Goal: Task Accomplishment & Management: Manage account settings

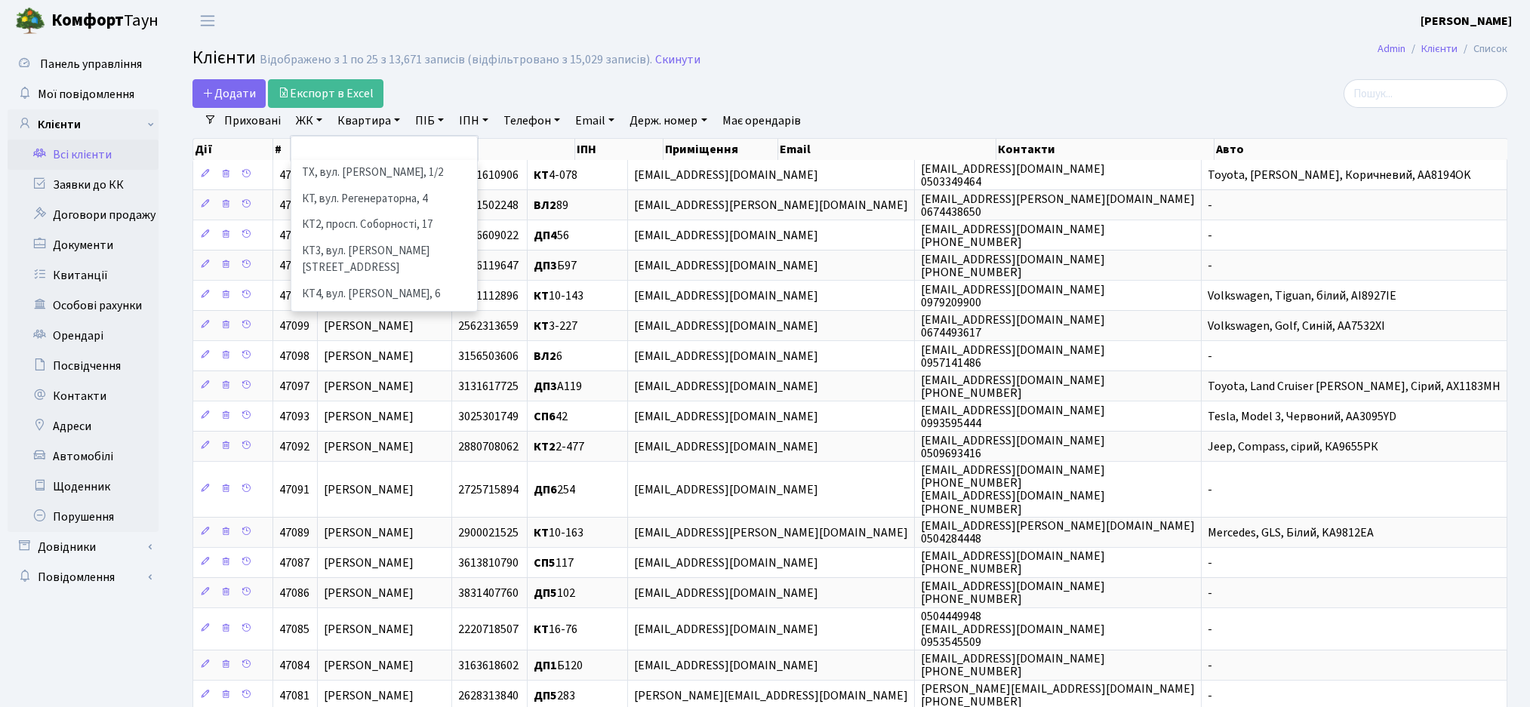
select select
select select "25"
click at [896, 59] on h2 "Клієнти Відображено з 1 по 25 з 13,671 записів (відфільтровано з 15,029 записів…" at bounding box center [849, 61] width 1315 height 26
click at [93, 155] on link "Всі клієнти" at bounding box center [83, 155] width 151 height 30
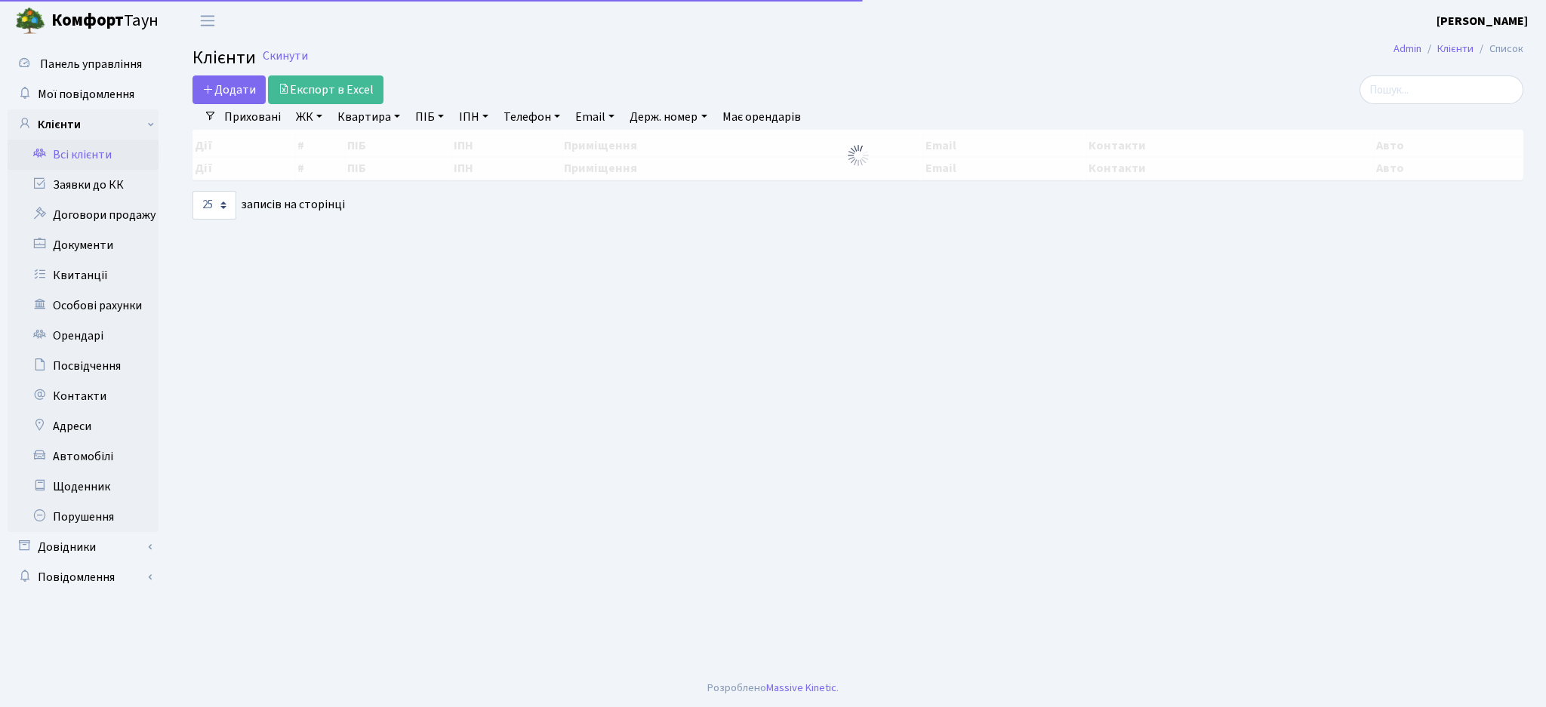
select select "25"
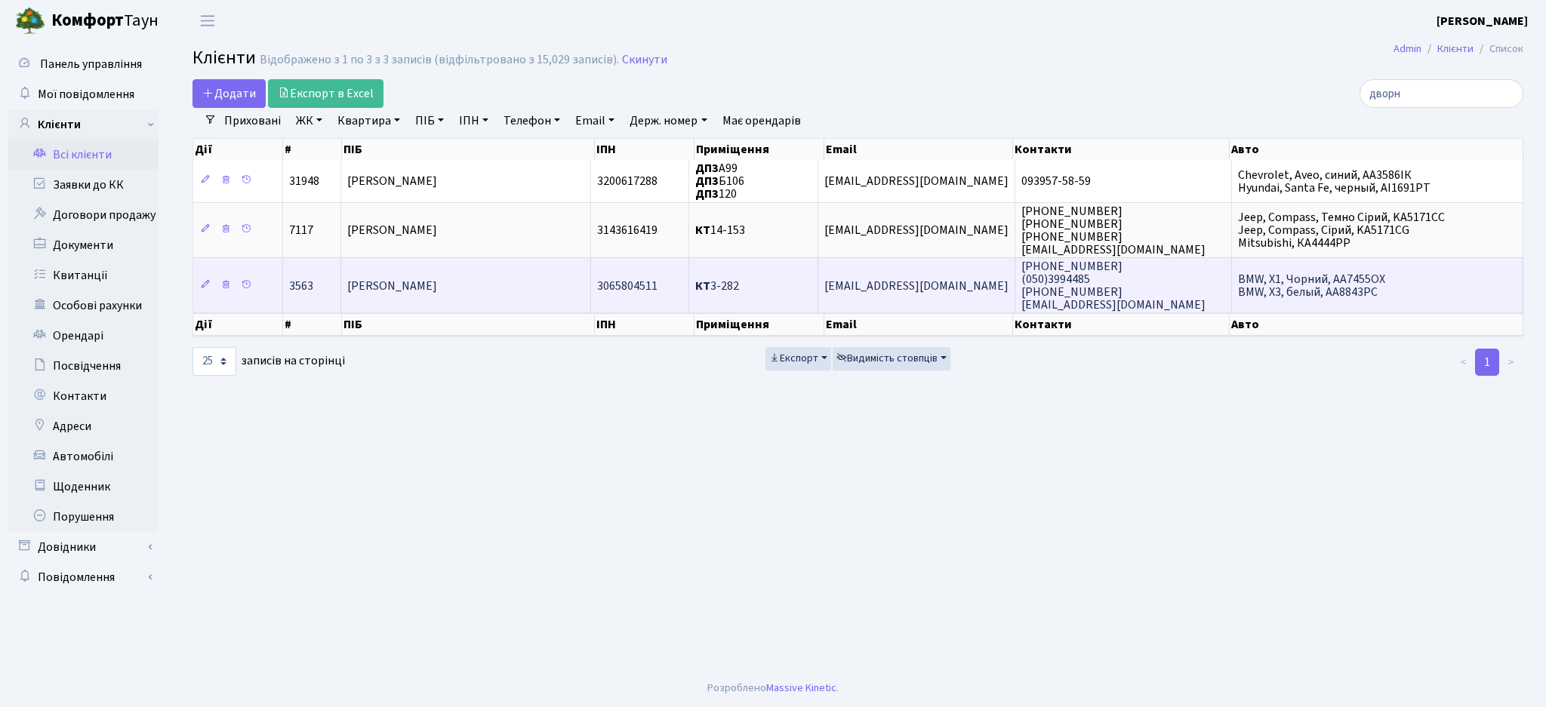
type input "дворн"
click at [437, 283] on span "Дворник Андрій Васильович" at bounding box center [392, 286] width 90 height 17
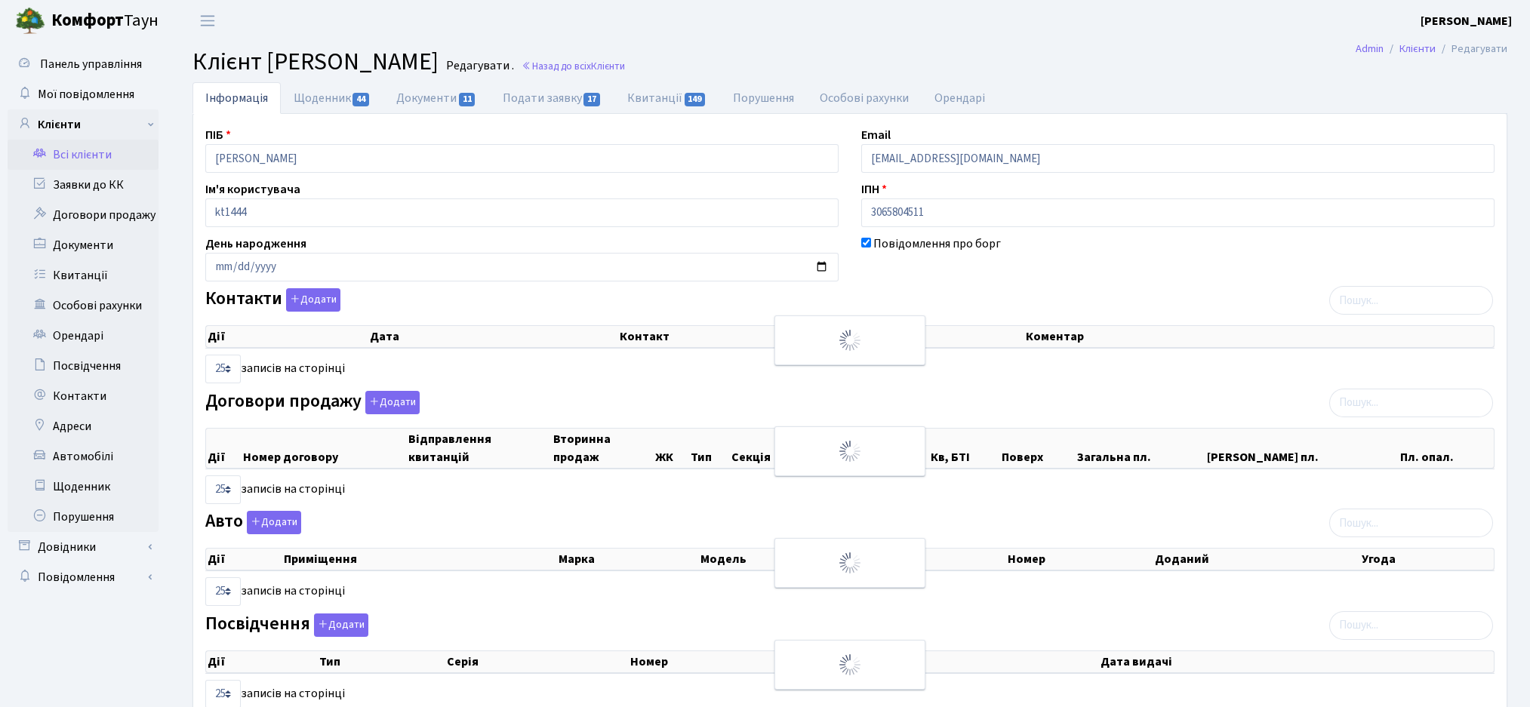
select select "25"
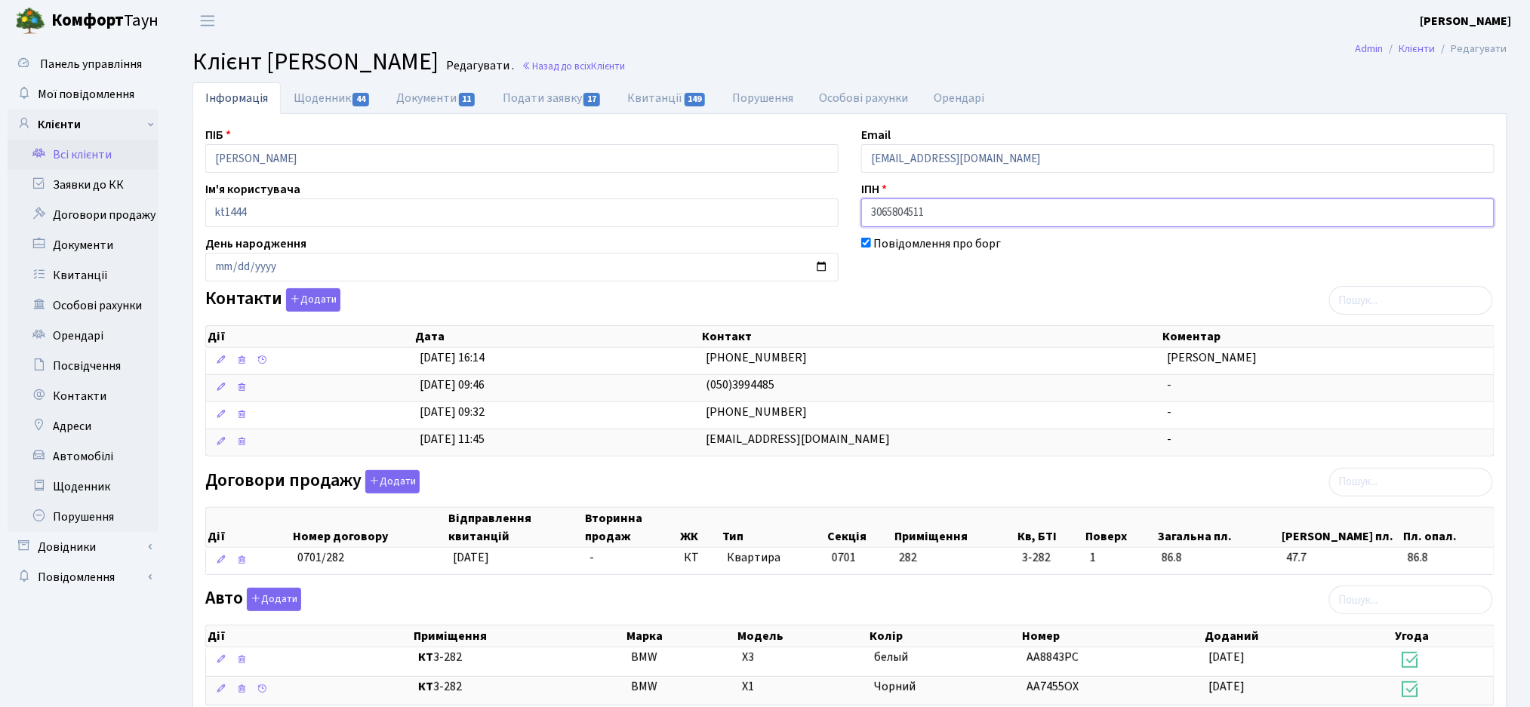
drag, startPoint x: 940, startPoint y: 205, endPoint x: 835, endPoint y: 220, distance: 106.0
click at [835, 220] on div "ПІБ Дворник Андрій Васильович Email djager3@mail.ru Ім'я користувача kt1444 ІПН…" at bounding box center [850, 536] width 1312 height 820
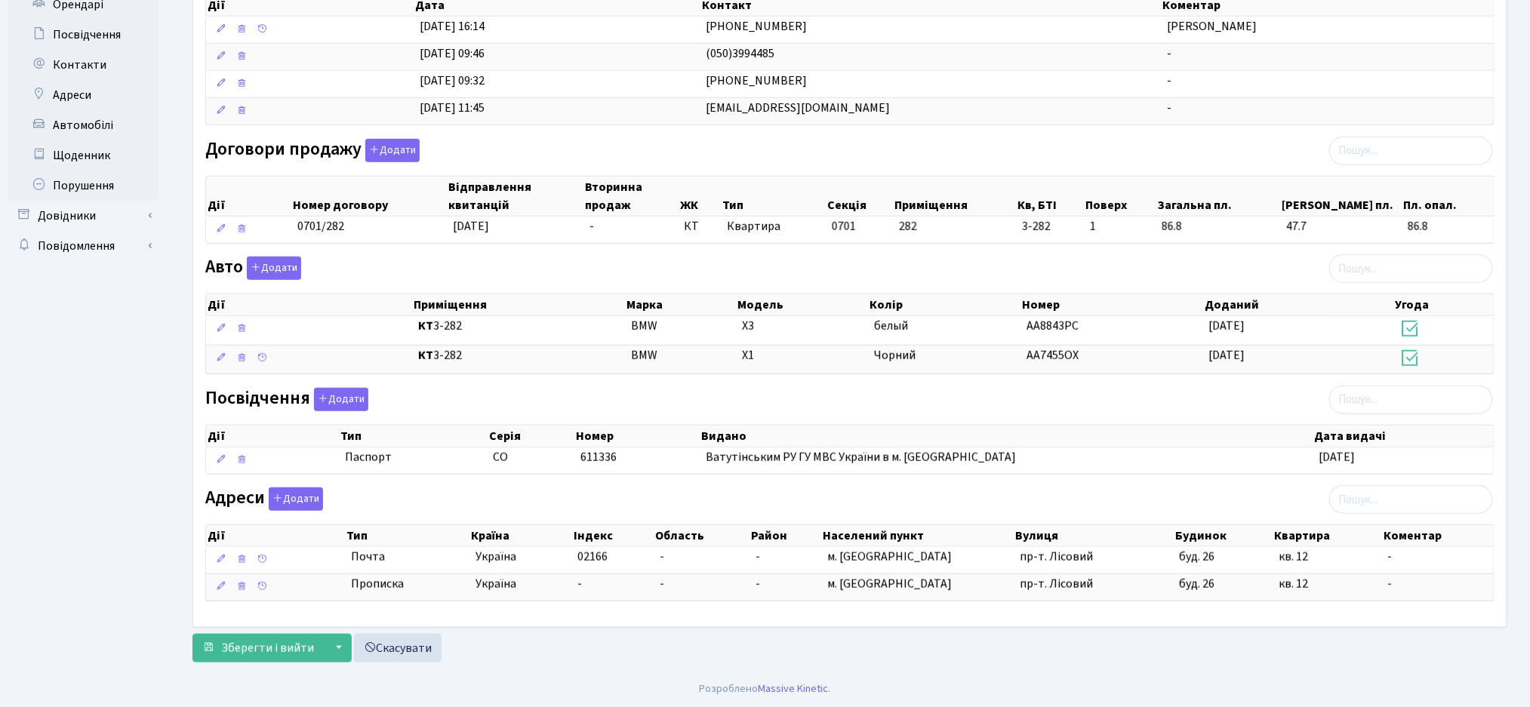
scroll to position [334, 0]
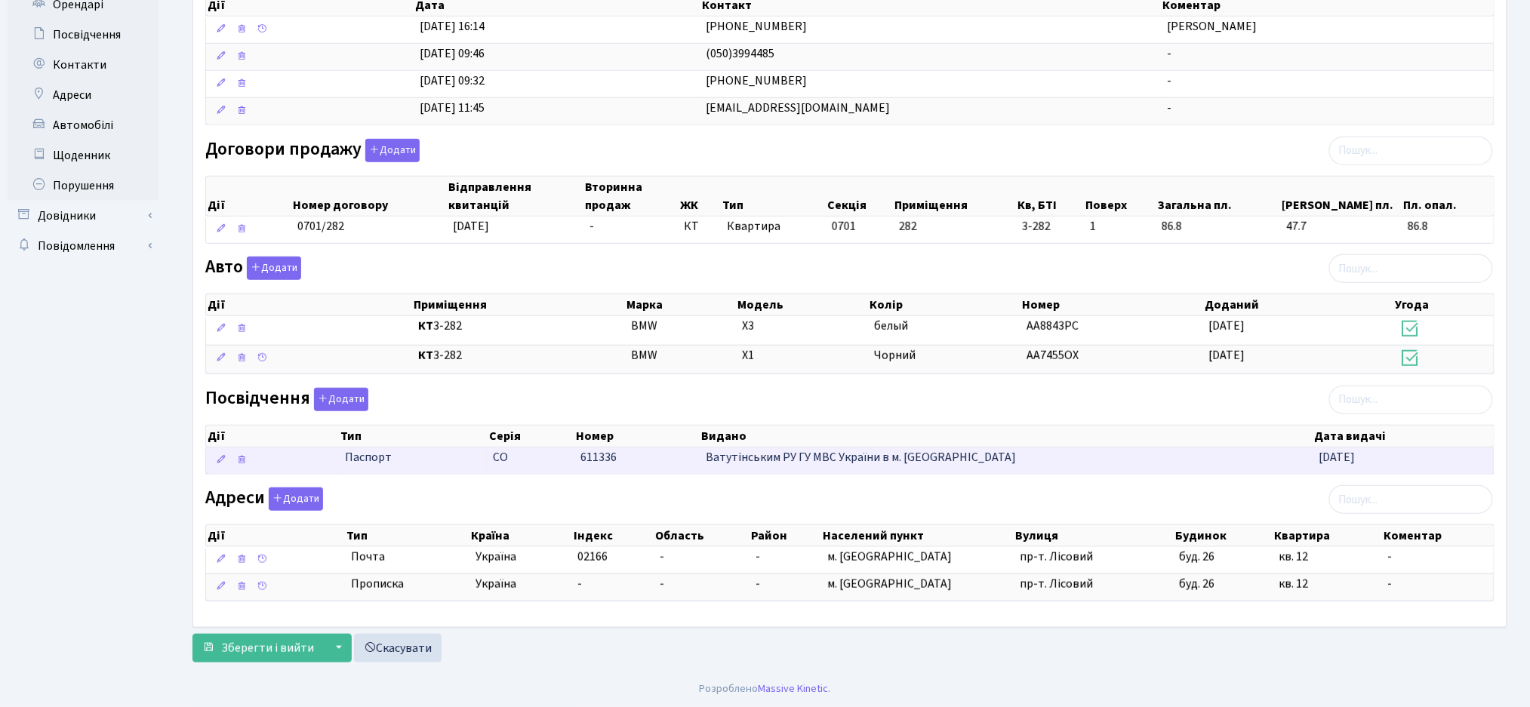
drag, startPoint x: 379, startPoint y: 485, endPoint x: 557, endPoint y: 472, distance: 178.6
click at [557, 472] on div "ПІБ Дворник Андрій Васильович Email djager3@mail.ru Ім'я користувача kt1444 ІПН…" at bounding box center [850, 205] width 1312 height 820
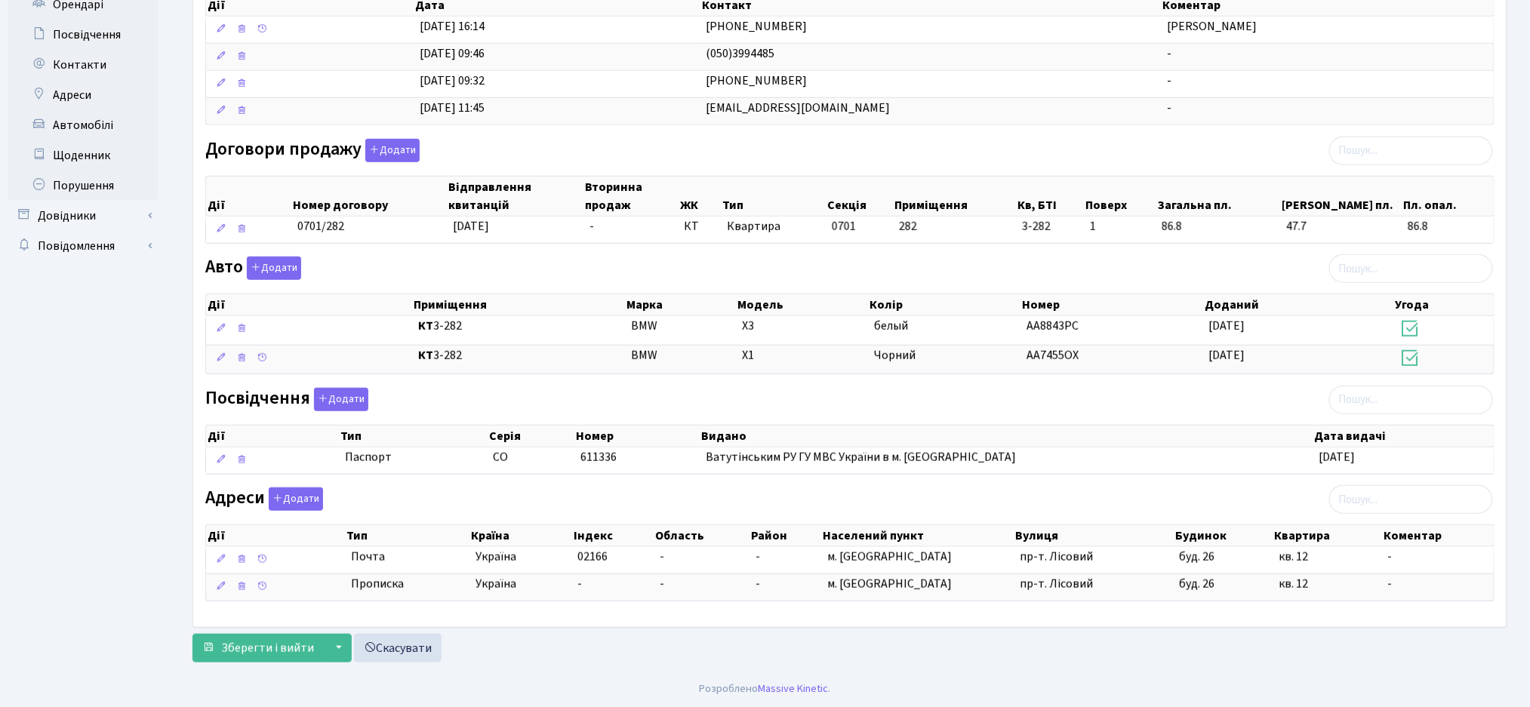
click at [534, 490] on div "Адреси Додати Дії Тип Країна Індекс Область Район Населений пункт Вулиця Дії" at bounding box center [850, 548] width 1312 height 120
drag, startPoint x: 1378, startPoint y: 474, endPoint x: 469, endPoint y: 488, distance: 908.8
click at [477, 488] on div "ПІБ Дворник Андрій Васильович Email djager3@mail.ru Ім'я користувача kt1444 ІПН…" at bounding box center [850, 205] width 1312 height 820
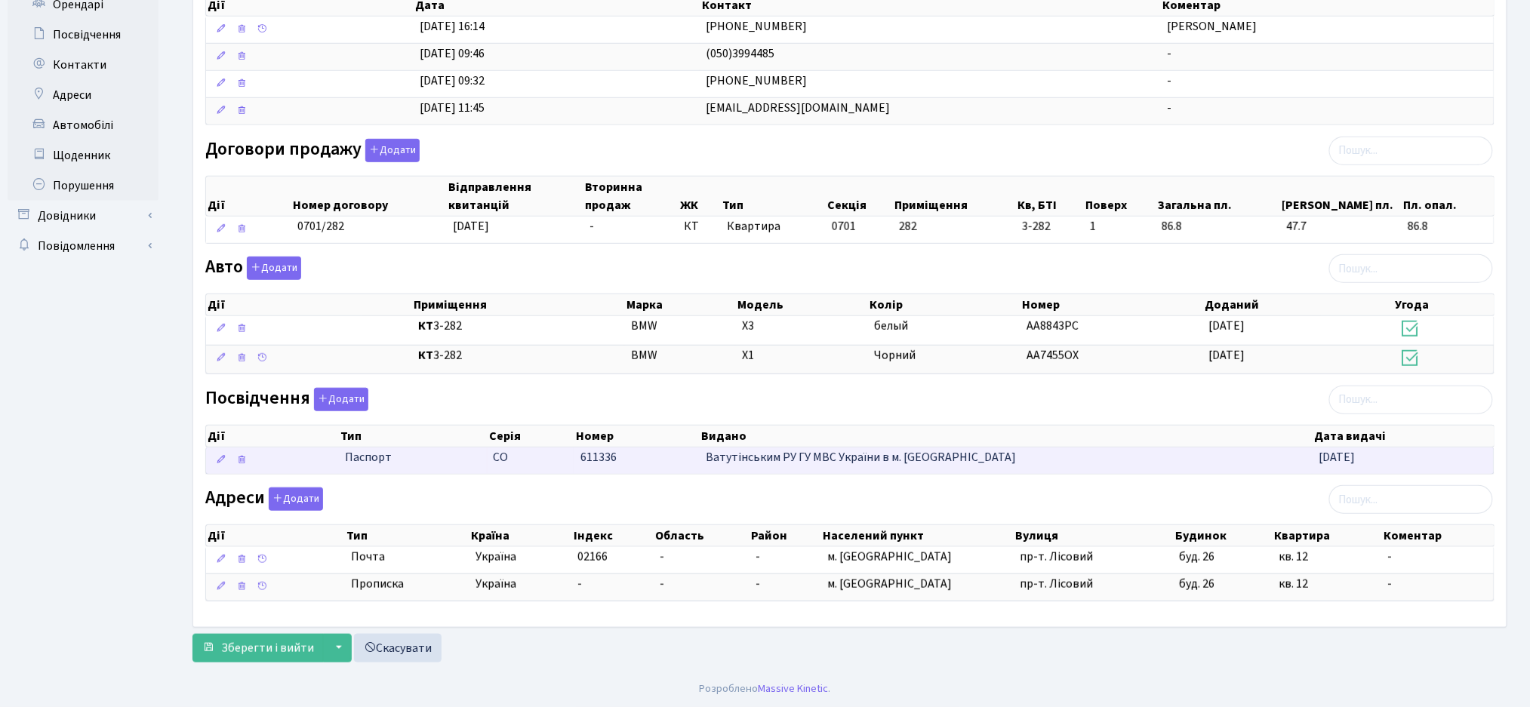
drag, startPoint x: 366, startPoint y: 484, endPoint x: 370, endPoint y: 458, distance: 25.9
click at [327, 460] on div "ПІБ Дворник Андрій Васильович Email djager3@mail.ru Ім'я користувача kt1444 ІПН…" at bounding box center [850, 205] width 1312 height 820
copy div "Паспорт СО 611336 Ватутінським РУ ГУ МВС України в м. Києві 05.05.2001 10 25 50…"
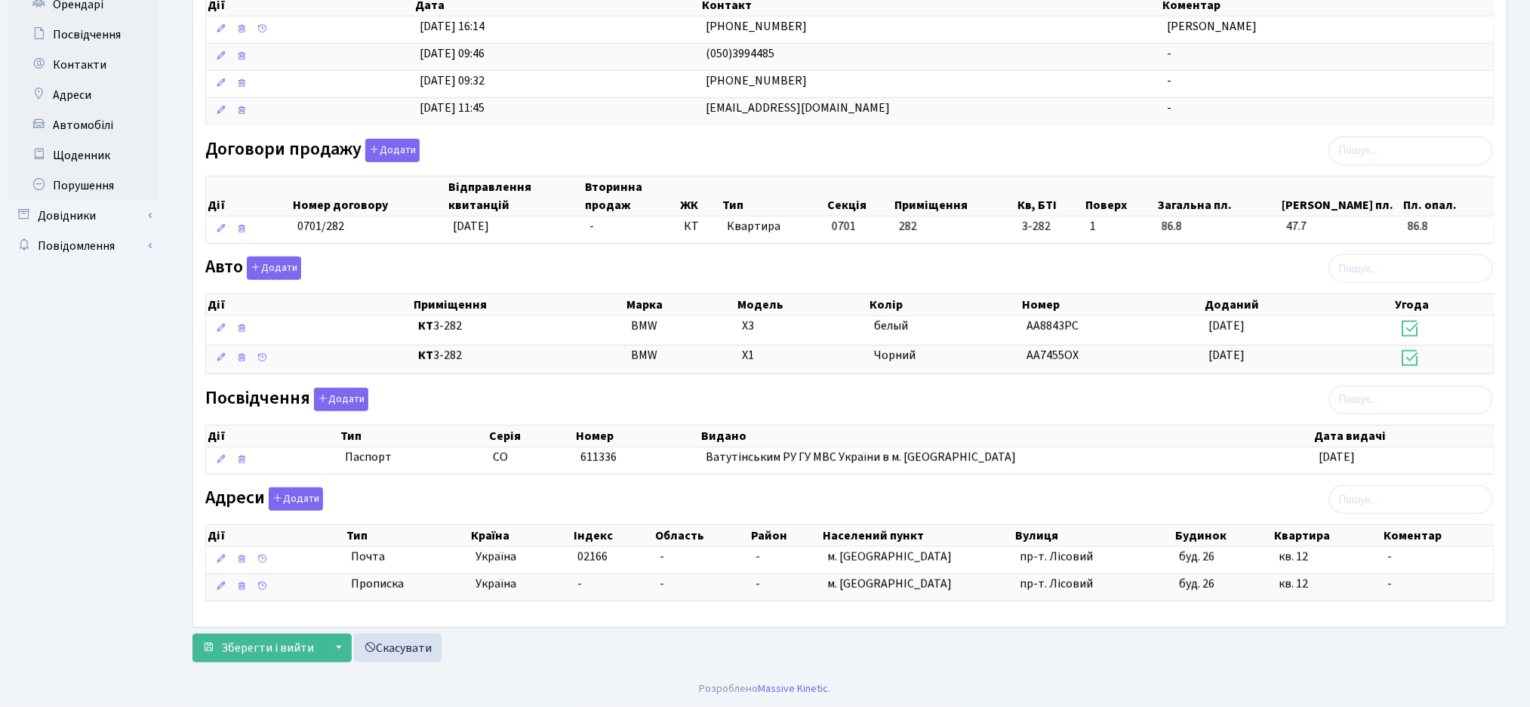
click at [851, 497] on div "Адреси Додати Дії Тип Країна Індекс Область Район Населений пункт Вулиця Дії" at bounding box center [850, 548] width 1312 height 120
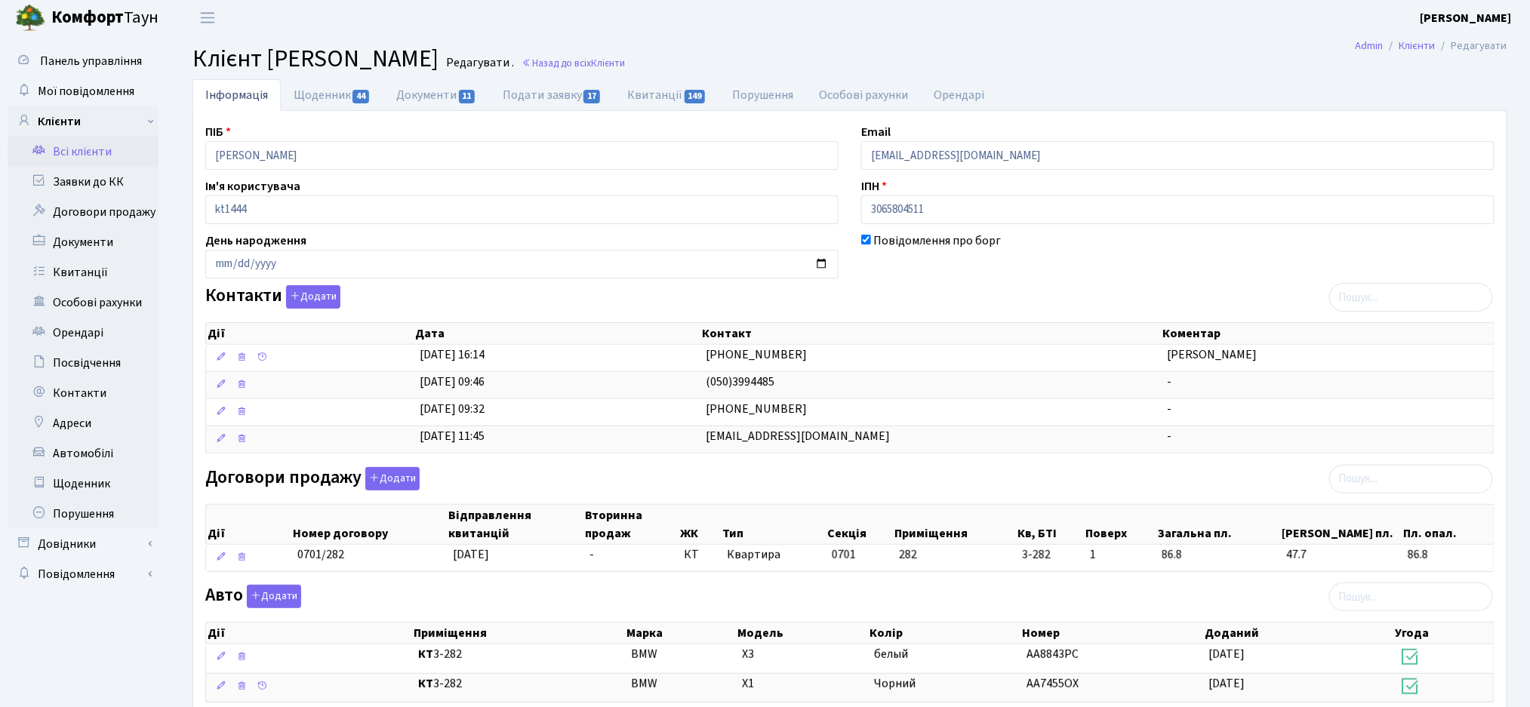
scroll to position [0, 0]
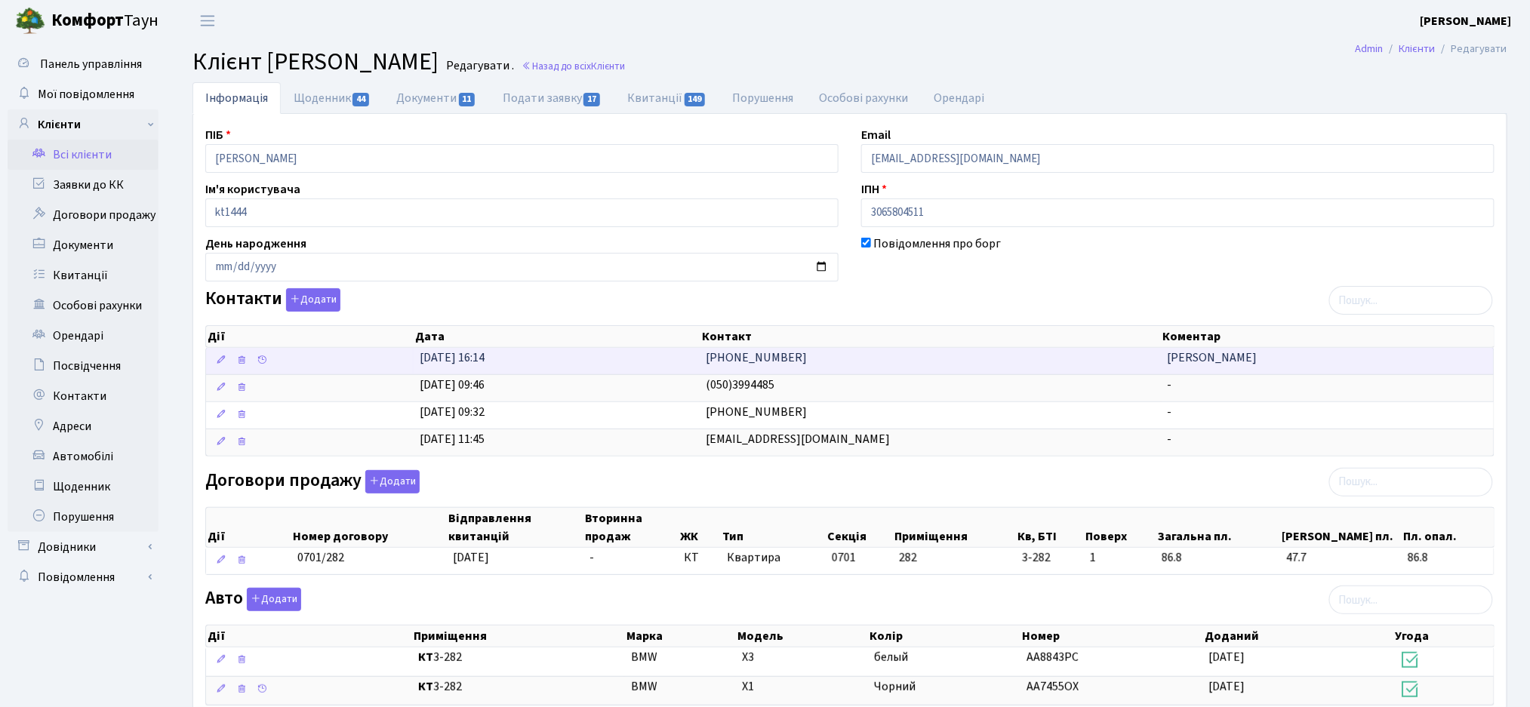
drag, startPoint x: 677, startPoint y: 337, endPoint x: 763, endPoint y: 361, distance: 89.4
click at [789, 364] on div "Дії Дата Контакт Коментар Дії Дата Контакт Коментар 15.05.2025, 16:14 097-052-5…" at bounding box center [849, 389] width 1289 height 136
copy div "Дата Контакт Коментар Дії Дата Контакт Коментар 15.05.2025, 16:14 097-052-59-38"
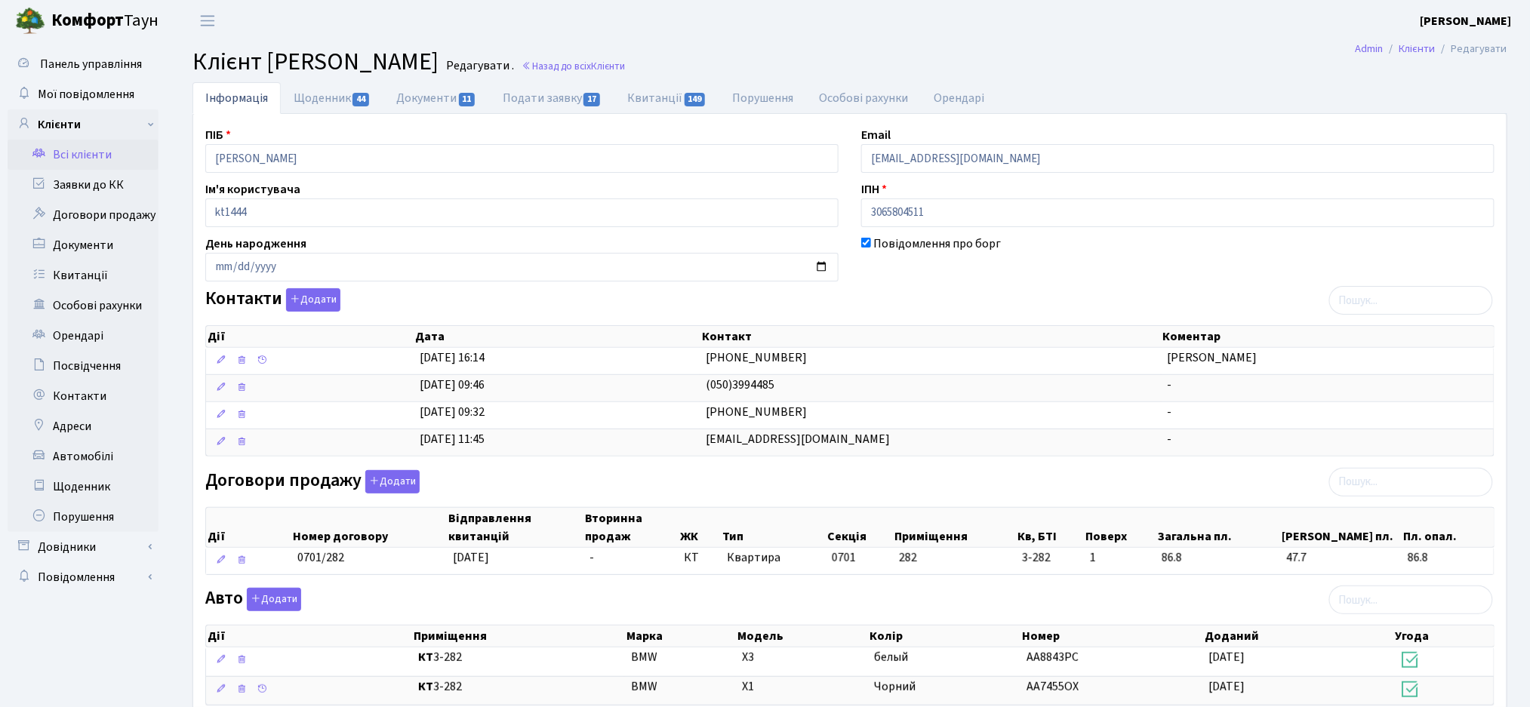
click at [883, 484] on div "Договори продажу Додати Дії Номер договору Відправлення квитанцій Вторинна прод…" at bounding box center [850, 525] width 1312 height 111
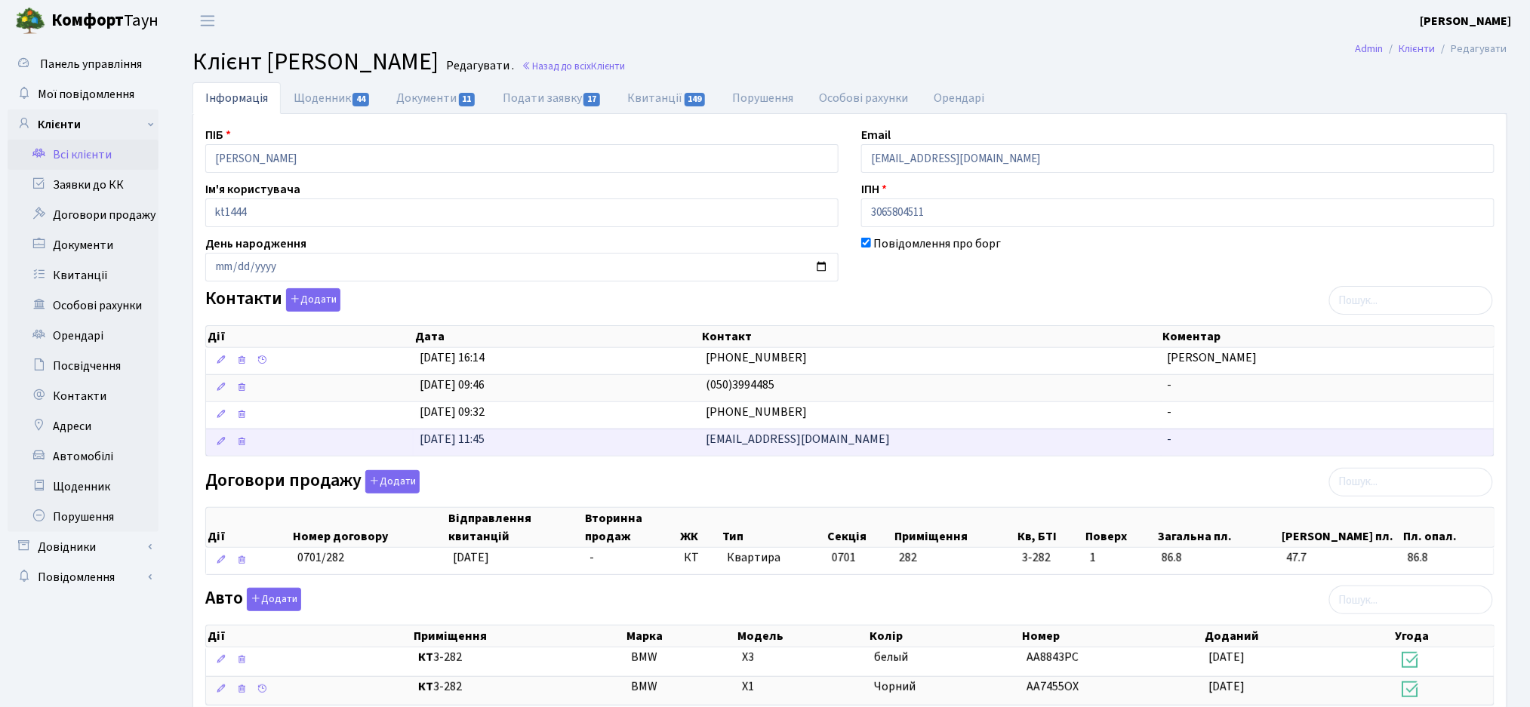
drag, startPoint x: 891, startPoint y: 474, endPoint x: 706, endPoint y: 438, distance: 189.2
click at [706, 438] on div "ПІБ Дворник Андрій Васильович Email djager3@mail.ru Ім'я користувача kt1444 ІПН…" at bounding box center [850, 536] width 1312 height 820
copy div "ivanova.medeng@gmail.com - 10 25 50 100 записів на сторінці < 1 > Договори прод…"
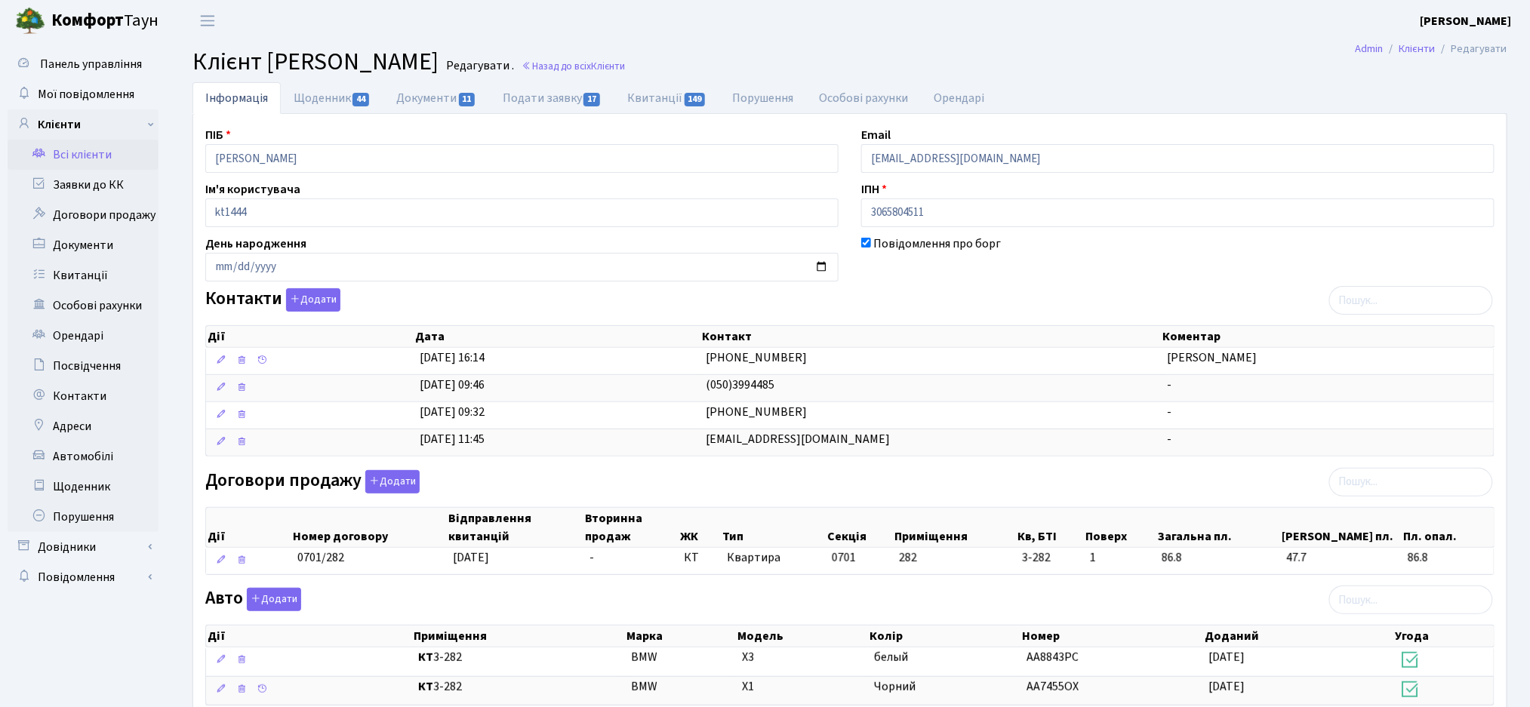
click at [727, 471] on div "Договори продажу Додати Дії Номер договору Відправлення квитанцій Вторинна прод…" at bounding box center [850, 525] width 1312 height 111
click at [448, 104] on link "Документи 11" at bounding box center [436, 97] width 106 height 31
select select "25"
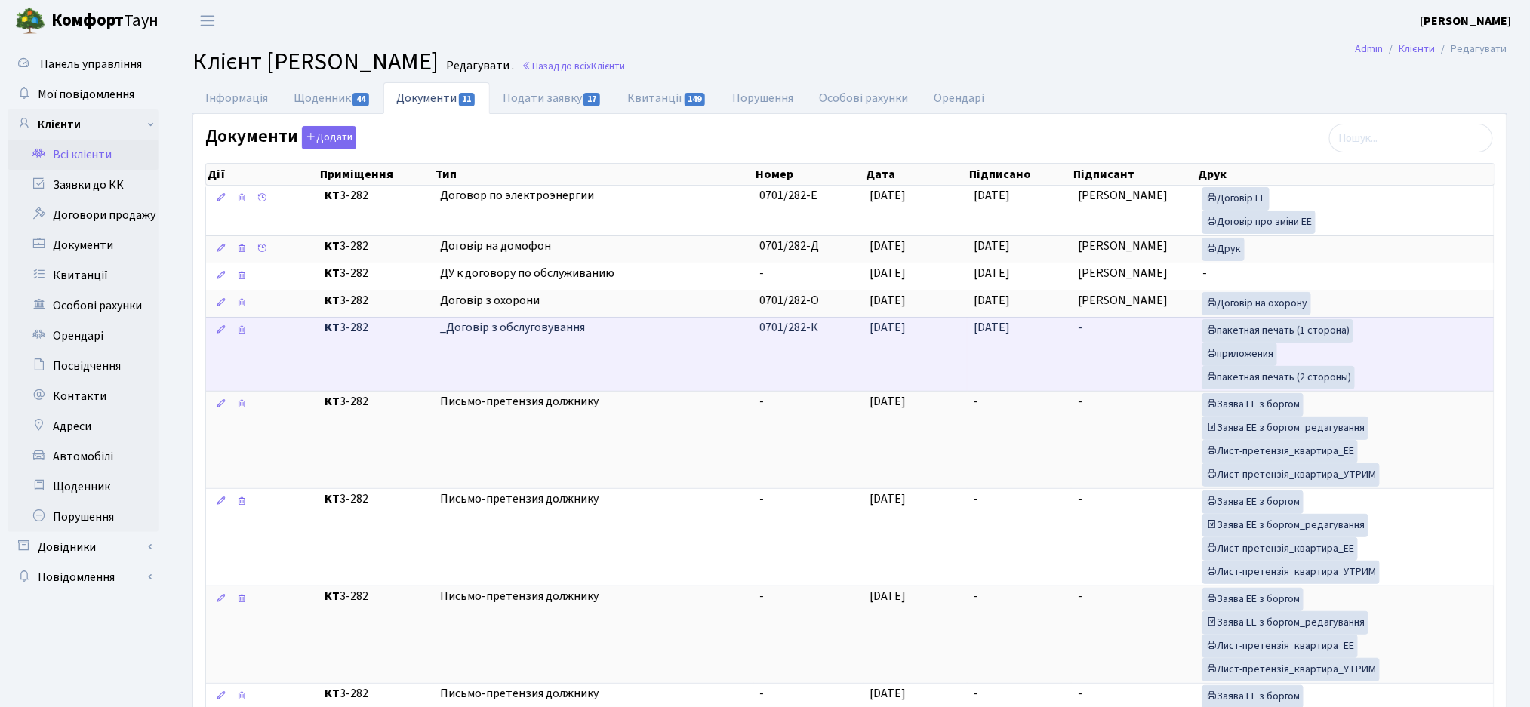
drag, startPoint x: 828, startPoint y: 334, endPoint x: 755, endPoint y: 325, distance: 73.8
click at [755, 325] on td "0701/282-К" at bounding box center [809, 354] width 110 height 74
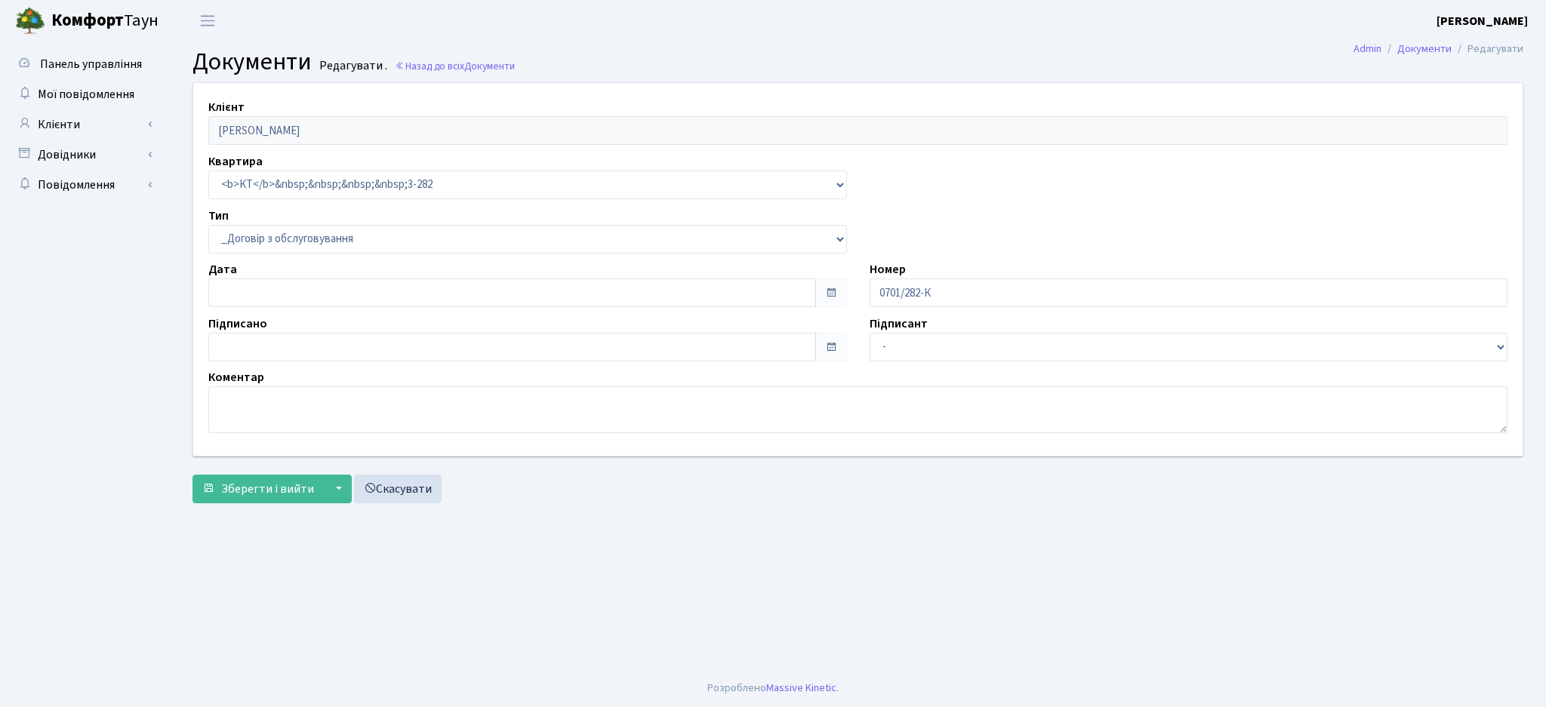
select select "289"
type input "04.02.2013"
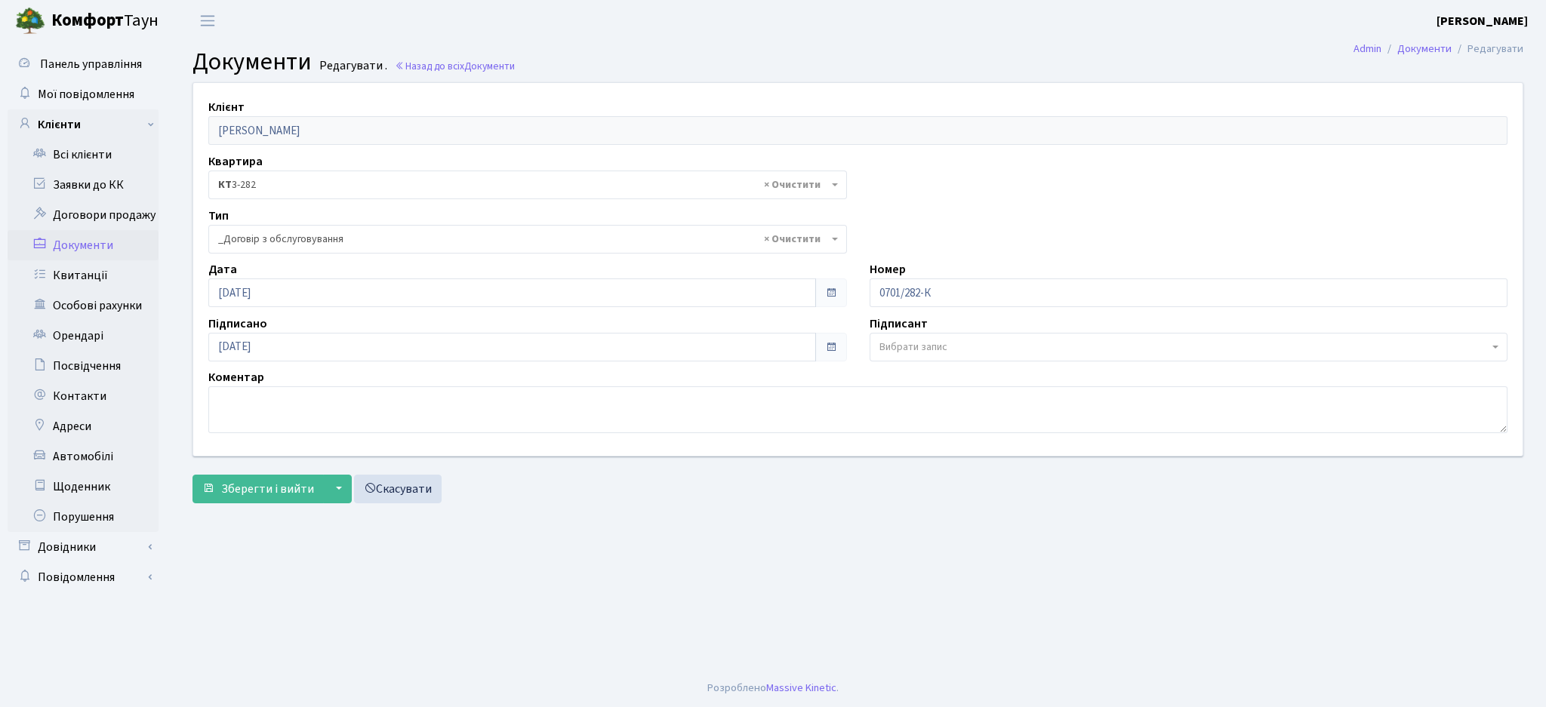
click at [721, 558] on main "Admin Документи Редагувати Документи Редагувати . Назад до всіх Документи Клієн…" at bounding box center [858, 356] width 1376 height 628
drag, startPoint x: 952, startPoint y: 291, endPoint x: 848, endPoint y: 288, distance: 104.2
click at [848, 288] on div "Клієнт Дворник Андрій Васильович Квартира - <b>КТ</b>&nbsp;&nbsp;&nbsp;&nbsp;3-…" at bounding box center [858, 269] width 1352 height 373
click at [680, 497] on div "Зберегти і вийти ▼ Зберегти та продовжити редагування Зберегти та створити Скас…" at bounding box center [857, 489] width 1331 height 29
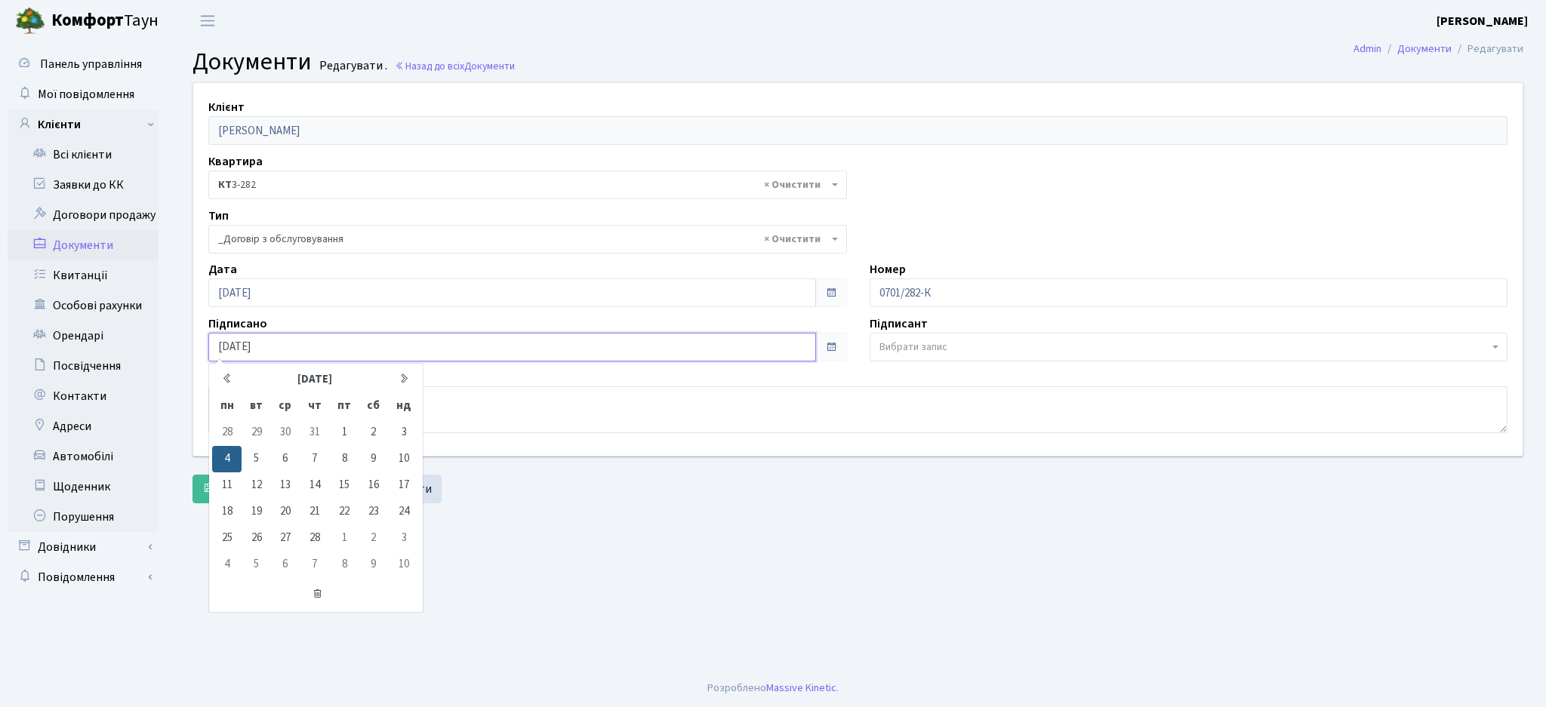
drag, startPoint x: 282, startPoint y: 346, endPoint x: 215, endPoint y: 345, distance: 67.2
click at [215, 345] on input "04.02.2013" at bounding box center [512, 347] width 608 height 29
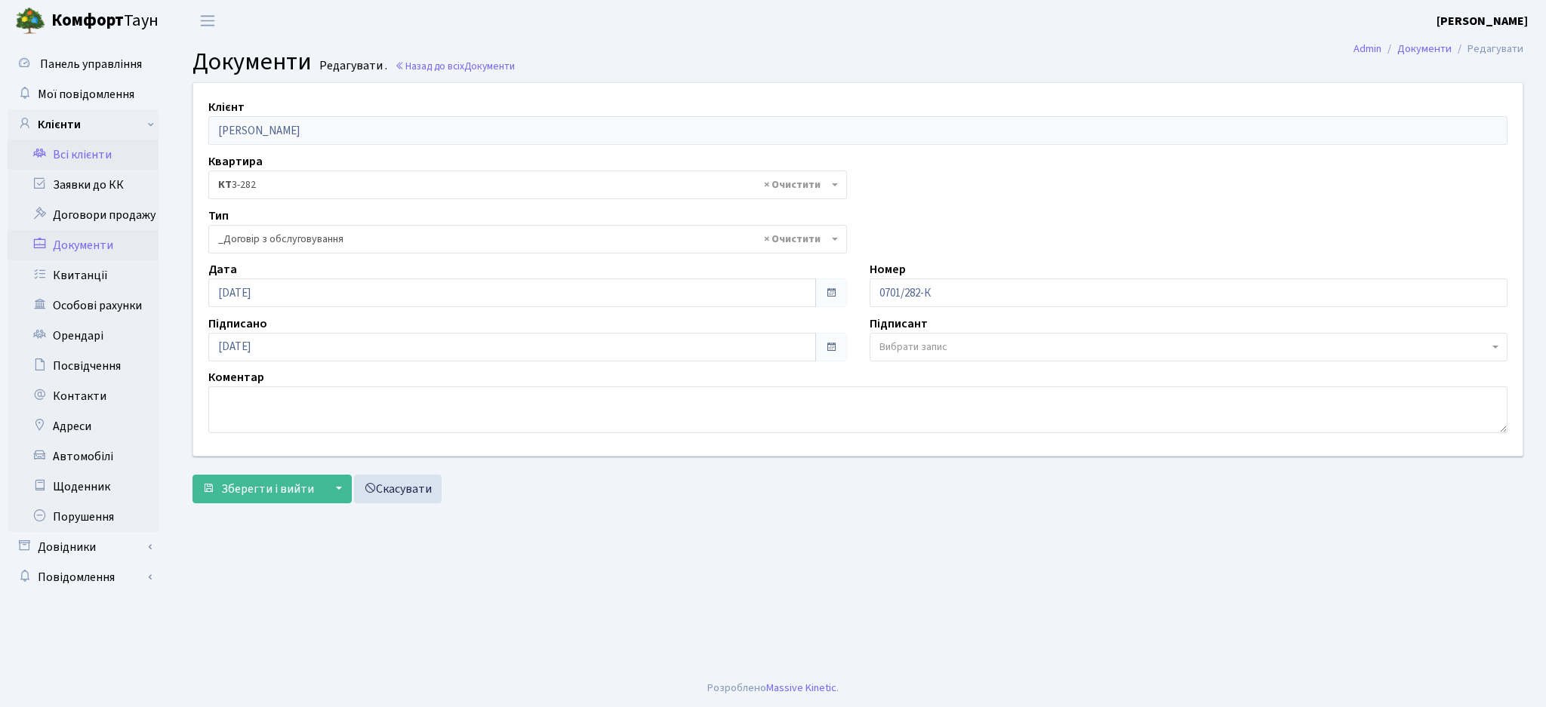
click at [81, 152] on link "Всі клієнти" at bounding box center [83, 155] width 151 height 30
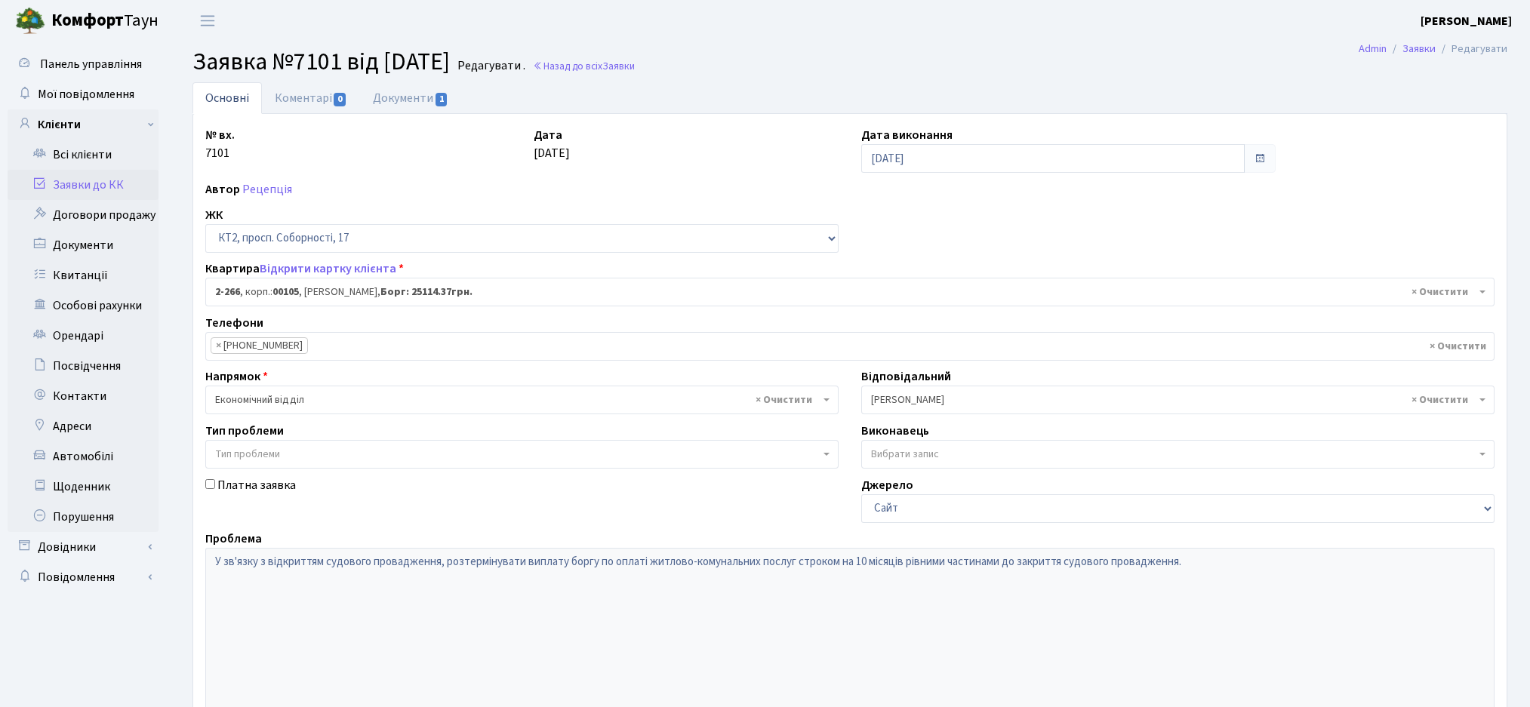
select select "15323"
click at [71, 174] on link "Заявки до КК" at bounding box center [83, 185] width 151 height 30
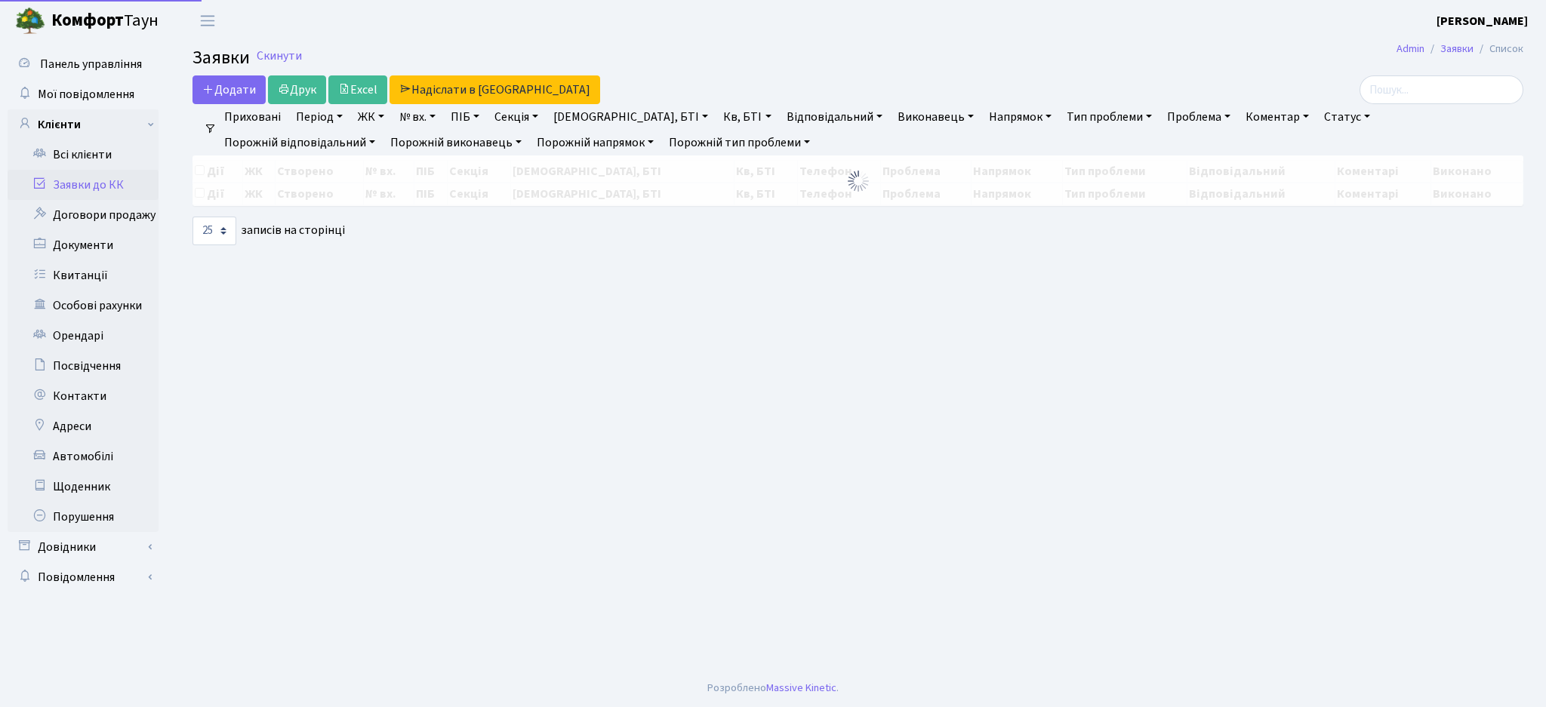
select select "25"
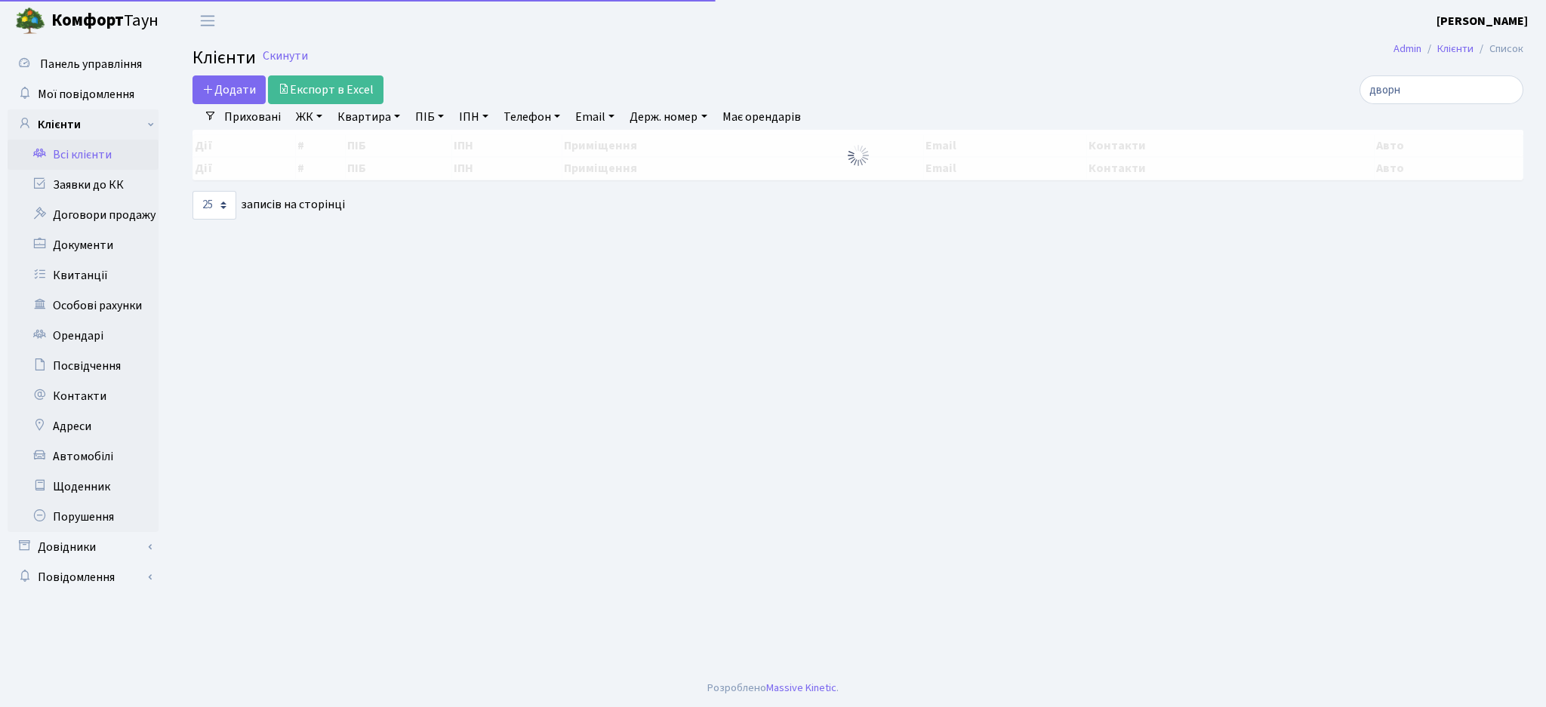
select select "25"
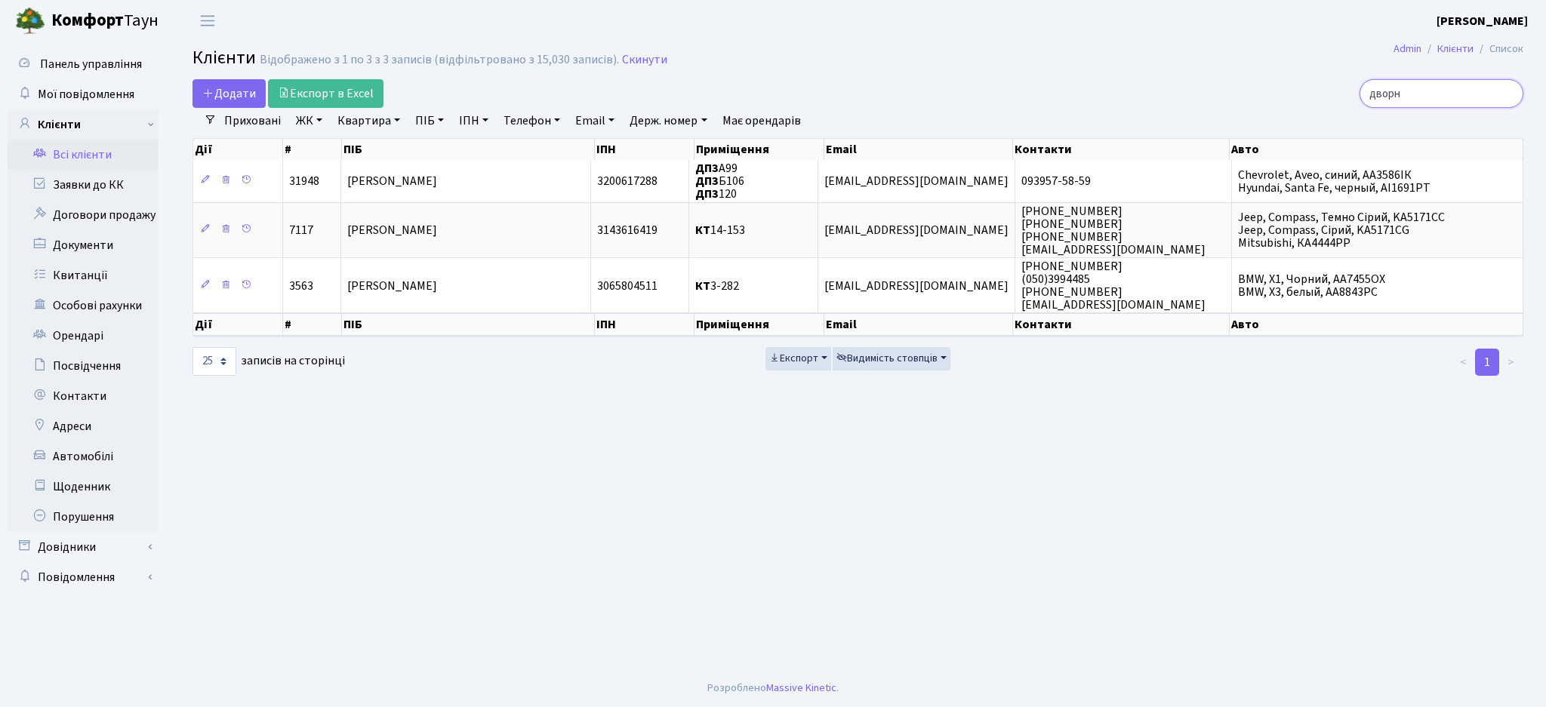
drag, startPoint x: 1439, startPoint y: 93, endPoint x: 1291, endPoint y: 94, distance: 148.7
click at [1291, 94] on div "дворн" at bounding box center [1308, 93] width 429 height 29
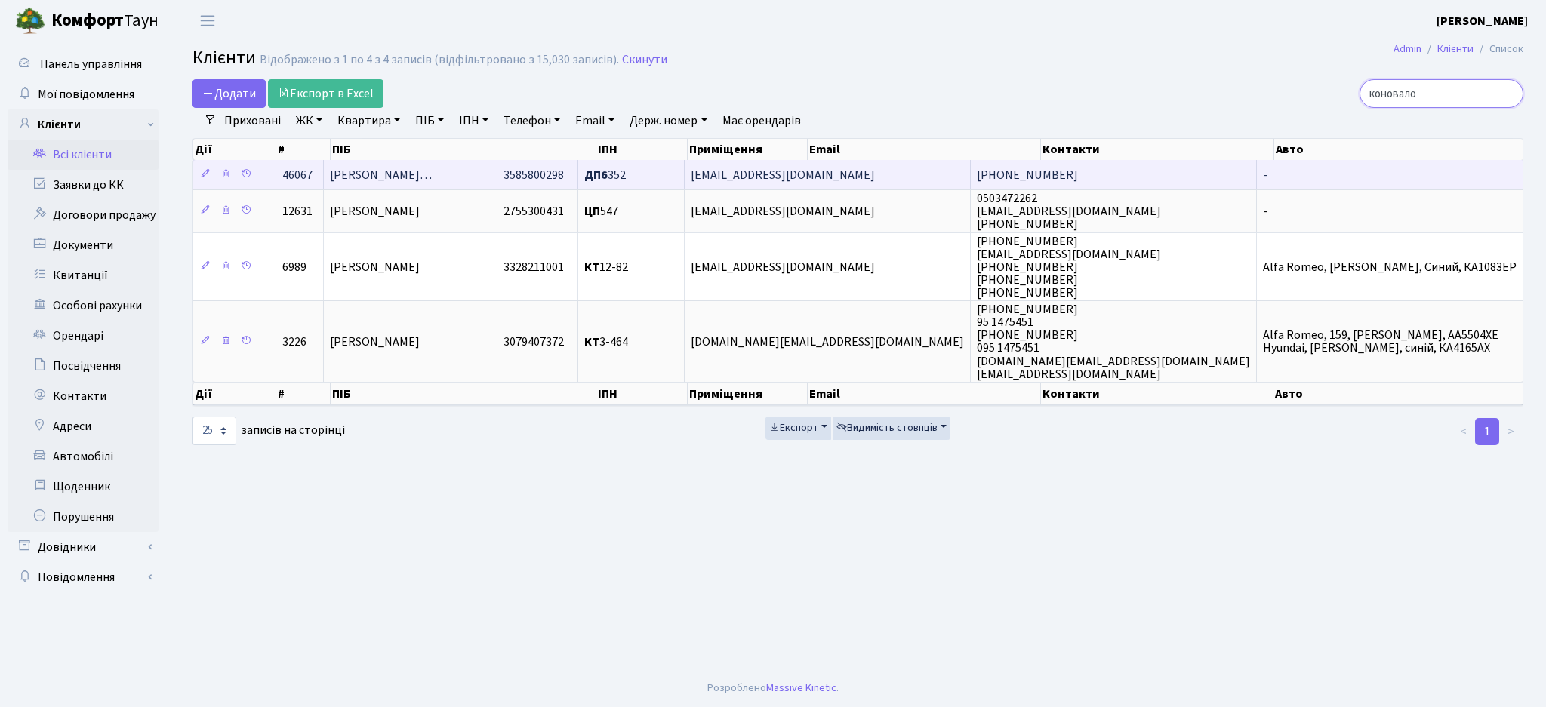
type input "коновало"
click at [432, 168] on span "Коновалов-Лижепеков Віталій Євге…" at bounding box center [381, 175] width 102 height 17
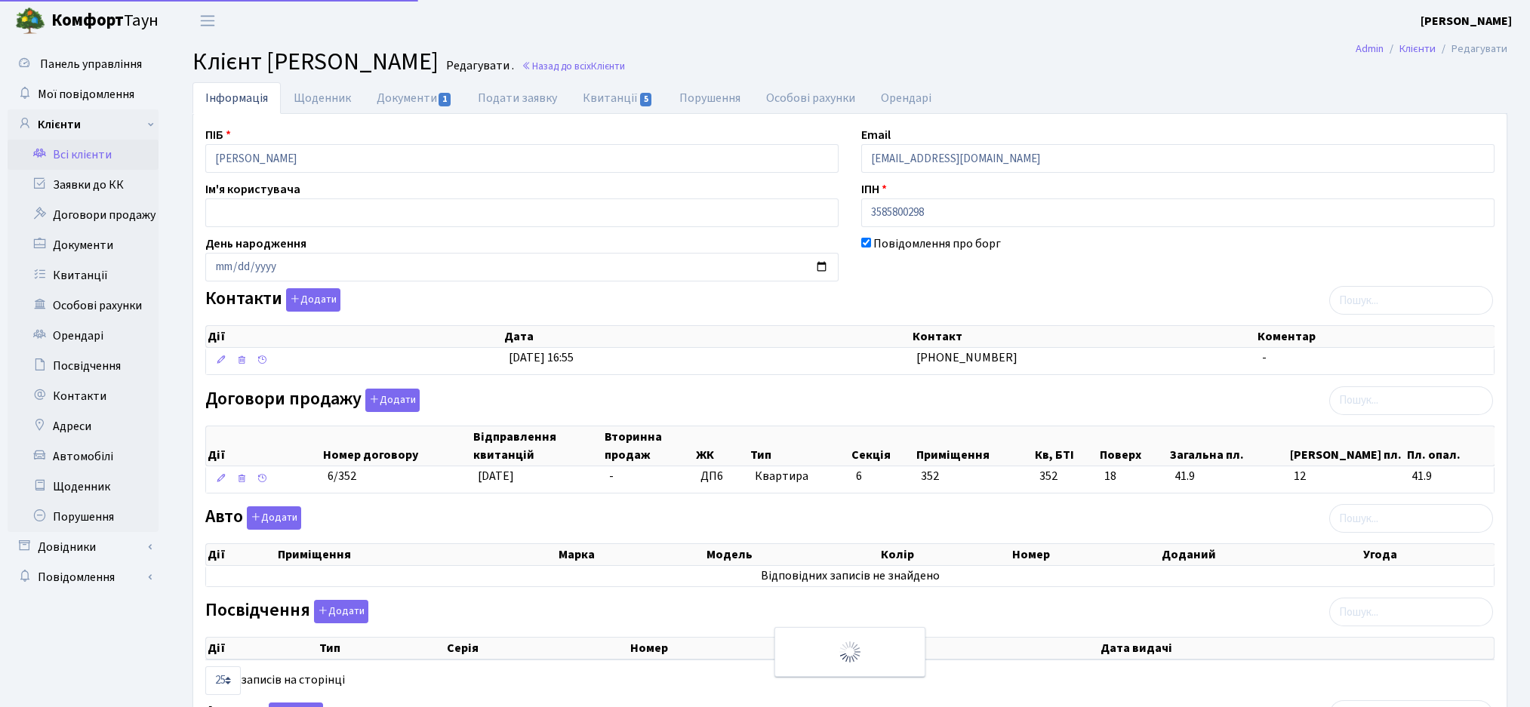
select select "25"
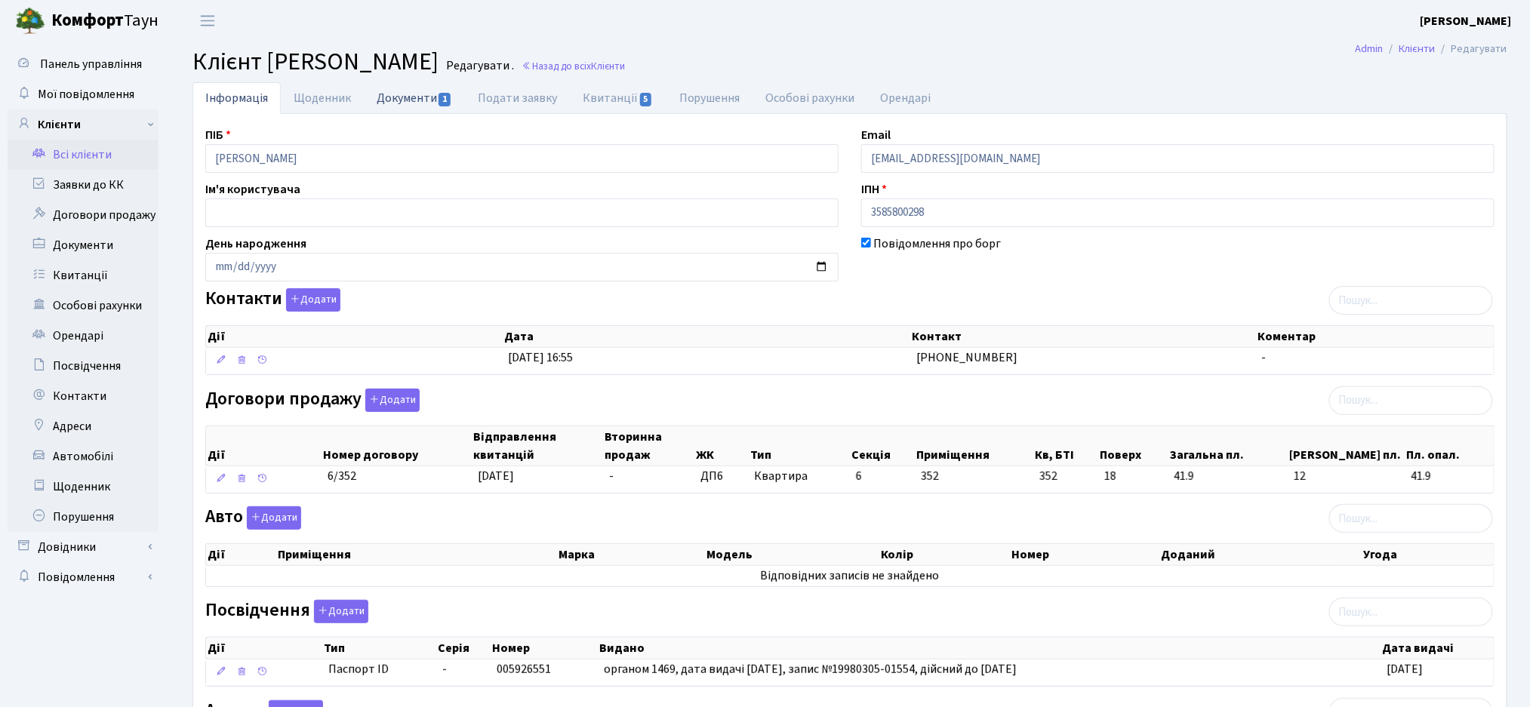
click at [389, 104] on link "Документи 1" at bounding box center [414, 97] width 101 height 31
select select "25"
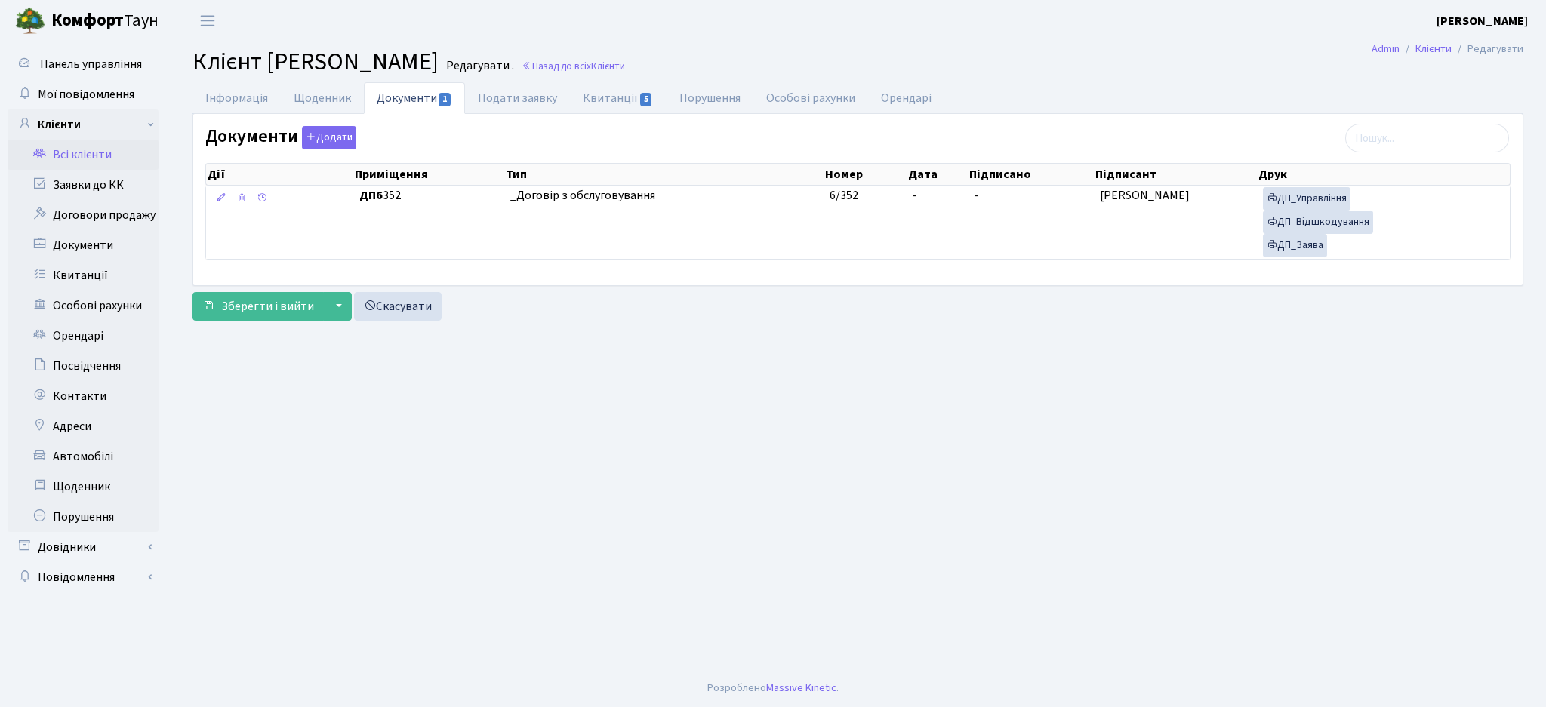
click at [811, 451] on main "Admin Клієнти Редагувати Клієнт [PERSON_NAME] . Назад до всіх Клієнти Інформаці…" at bounding box center [858, 356] width 1376 height 628
click at [890, 499] on main "Admin Клієнти Редагувати Клієнт [PERSON_NAME] . Назад до всіх Клієнти Інформаці…" at bounding box center [858, 356] width 1376 height 628
click at [617, 97] on link "Квитанції 5" at bounding box center [618, 97] width 96 height 31
select select "25"
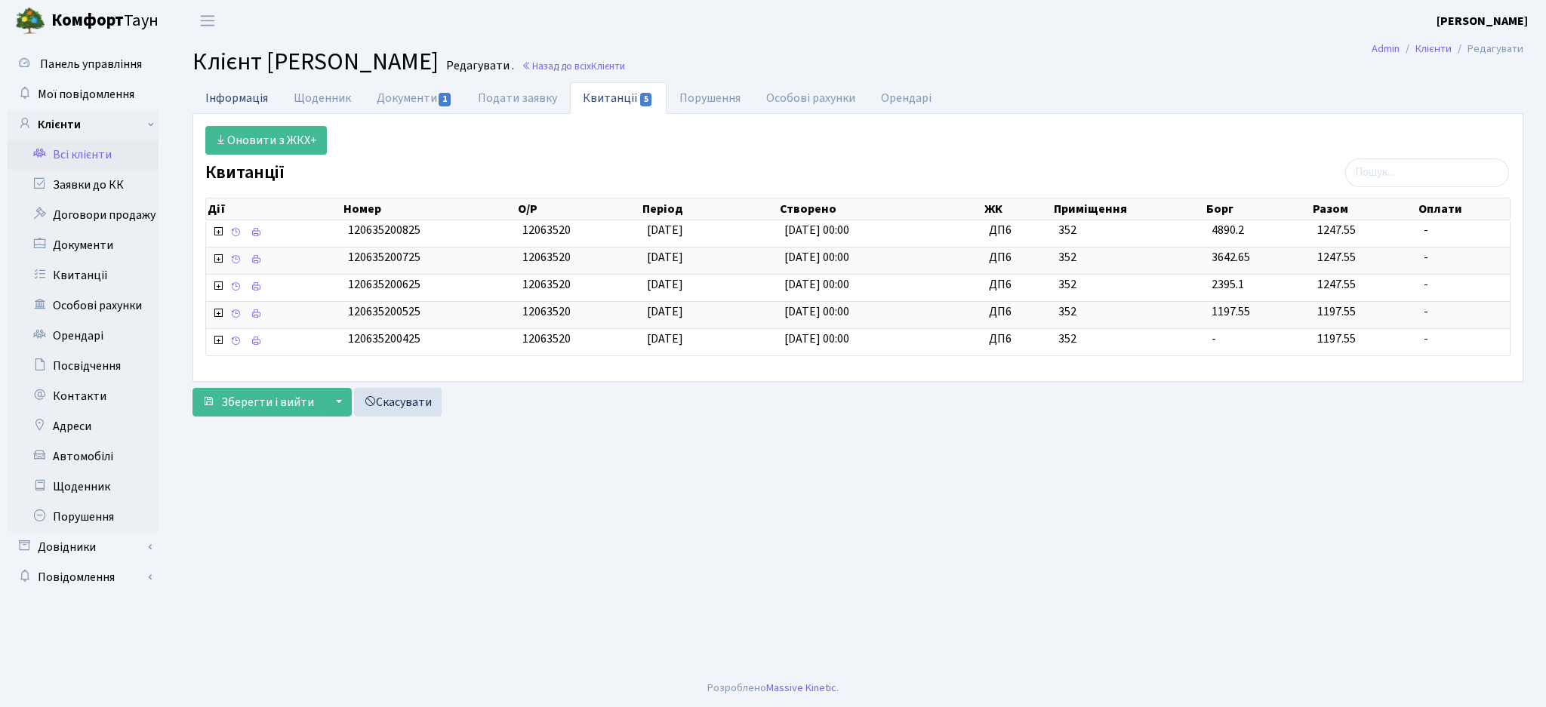
click at [230, 91] on link "Інформація" at bounding box center [236, 97] width 88 height 31
